Goal: Task Accomplishment & Management: Use online tool/utility

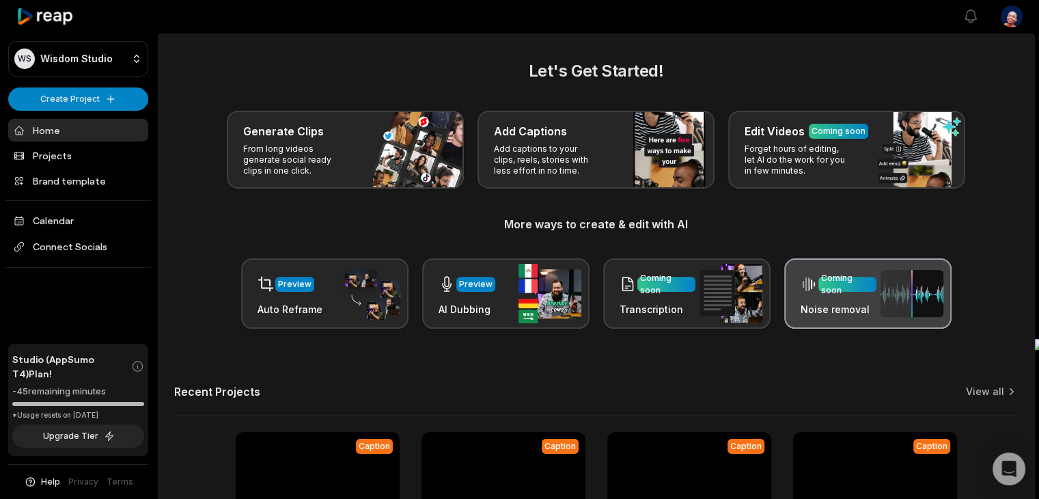
click at [807, 273] on div at bounding box center [809, 284] width 16 height 27
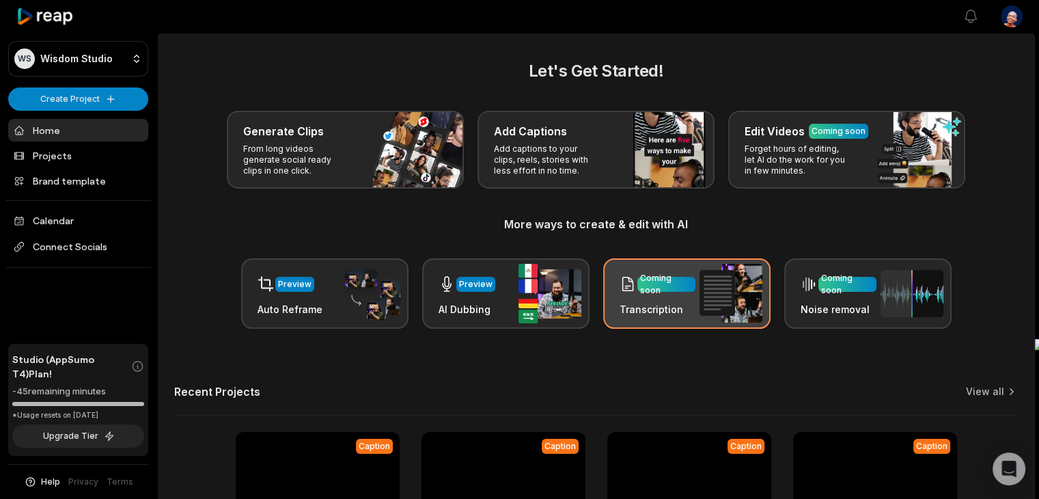
click at [686, 270] on div "Coming soon" at bounding box center [658, 284] width 76 height 28
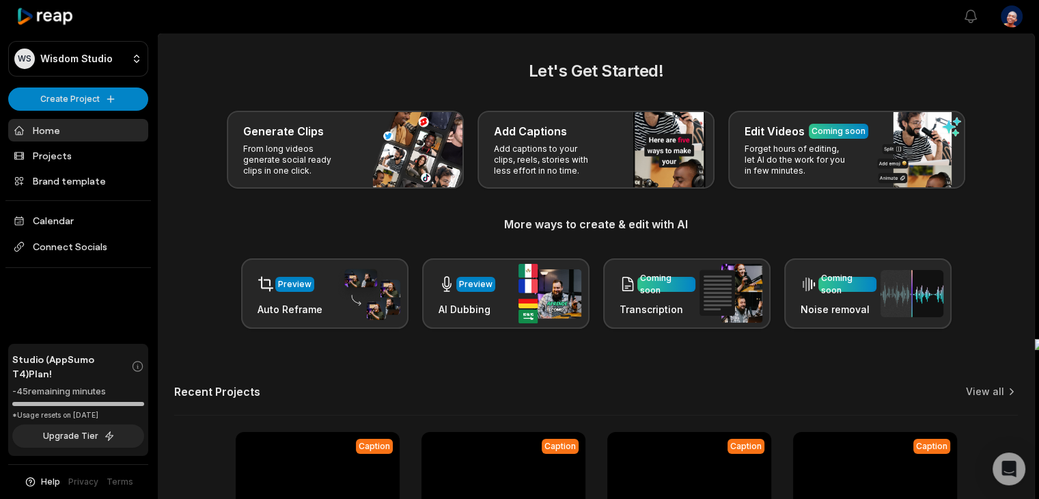
click at [758, 77] on h2 "Let's Get Started!" at bounding box center [596, 71] width 844 height 25
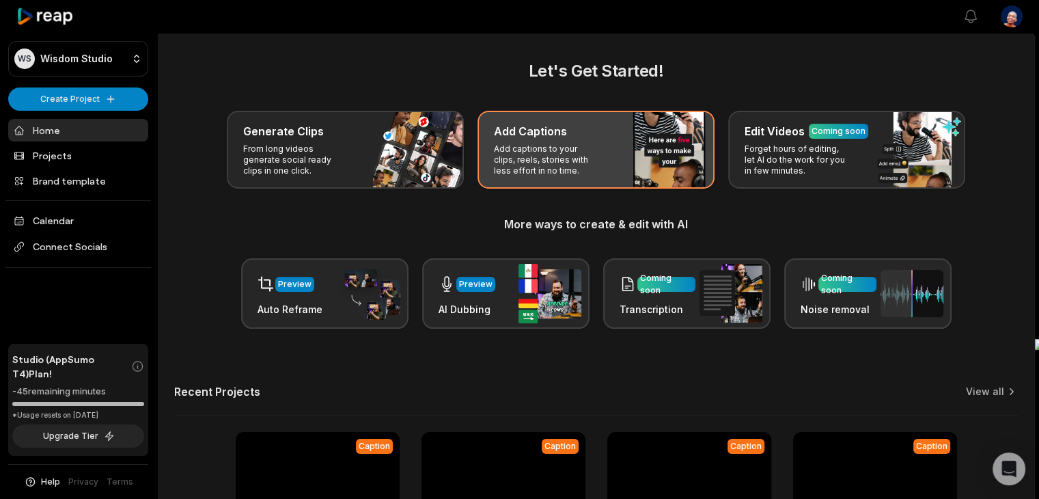
click at [653, 143] on div "Add Captions Add captions to your clips, reels, stories with less effort in no …" at bounding box center [595, 150] width 237 height 78
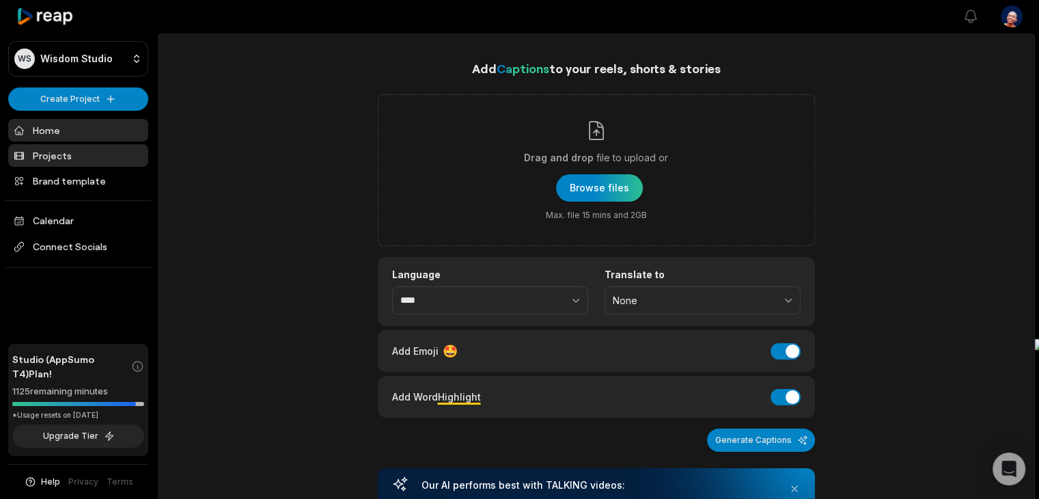
click at [77, 148] on link "Projects" at bounding box center [78, 155] width 140 height 23
